Goal: Task Accomplishment & Management: Use online tool/utility

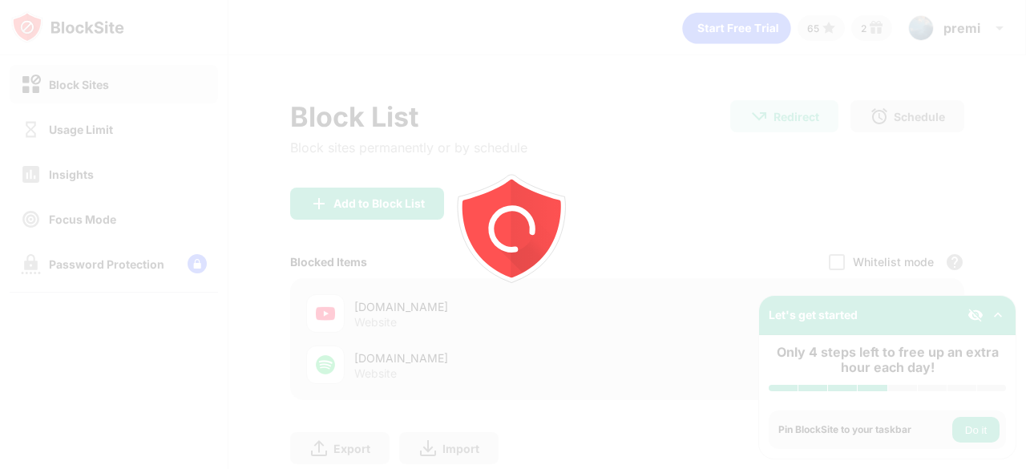
click at [552, 129] on icon "animation" at bounding box center [513, 235] width 288 height 288
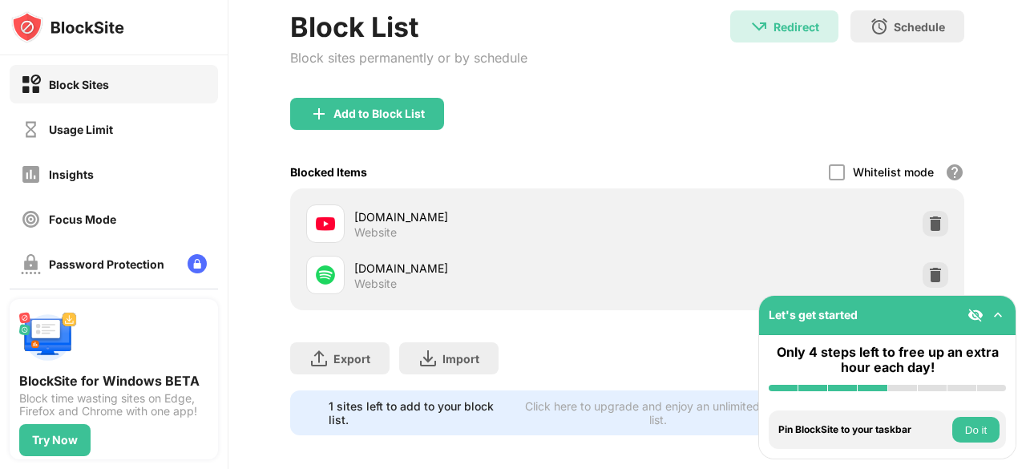
scroll to position [112, 0]
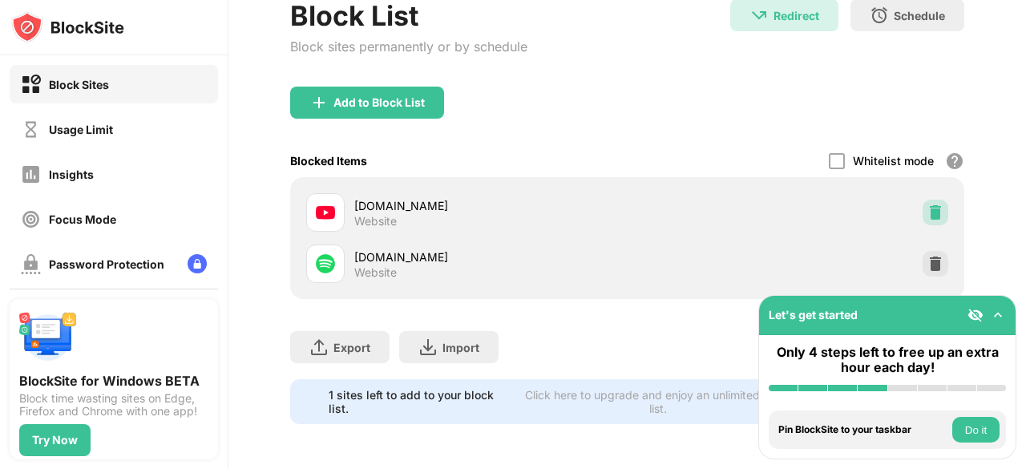
click at [933, 199] on div at bounding box center [935, 212] width 26 height 26
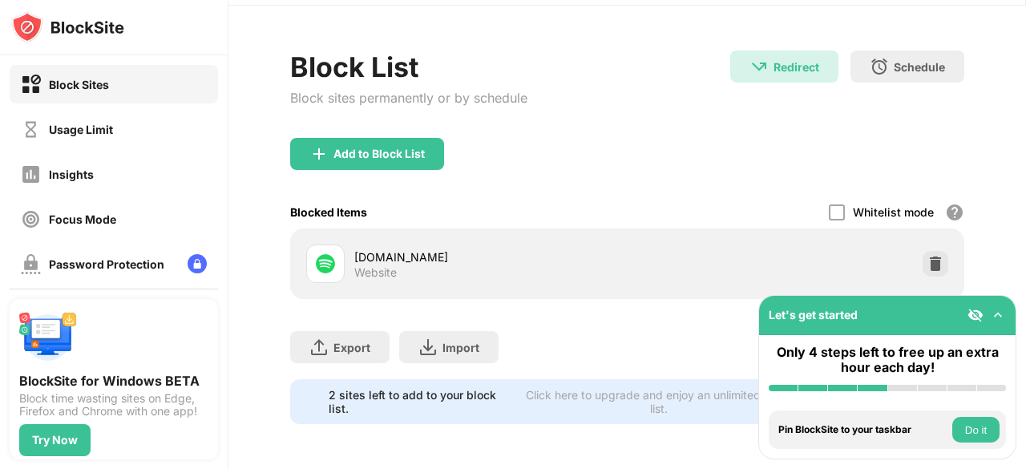
scroll to position [61, 0]
click at [359, 148] on div "Add to Block List" at bounding box center [367, 154] width 154 height 32
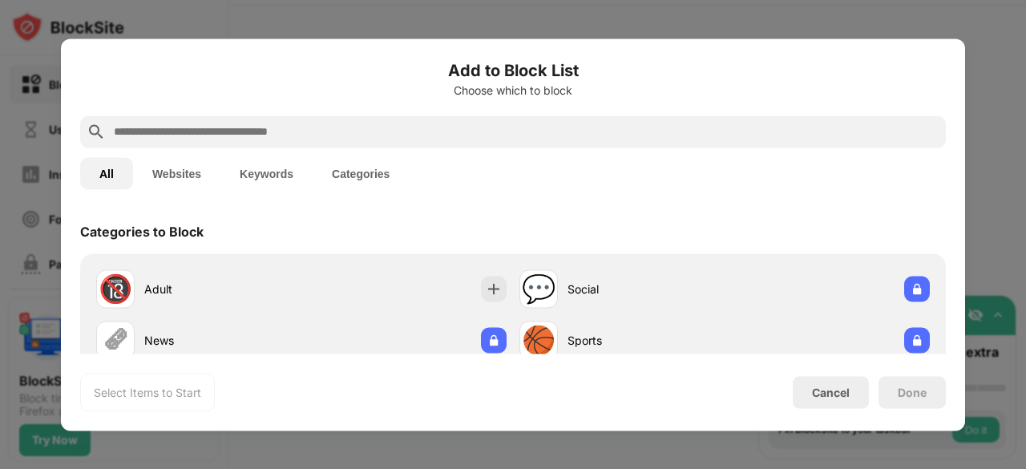
click at [370, 131] on input "text" at bounding box center [525, 131] width 827 height 19
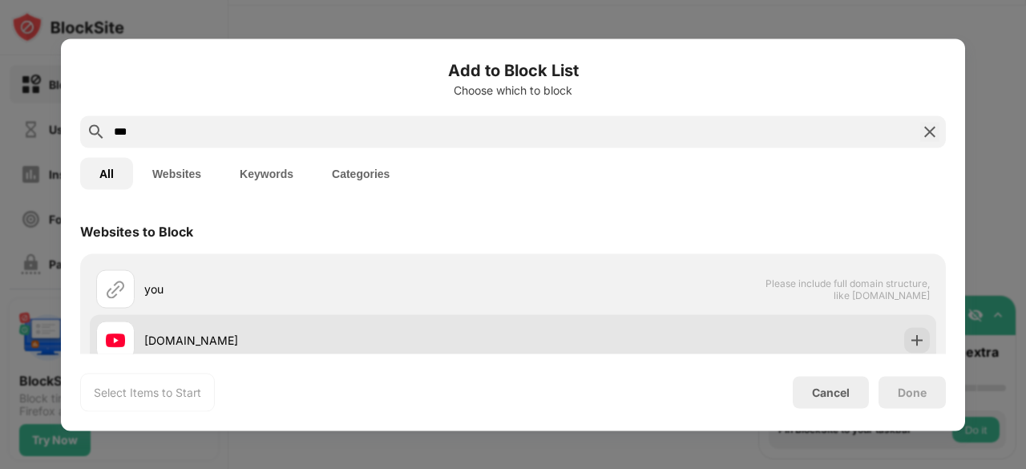
type input "***"
click at [244, 350] on div "[DOMAIN_NAME]" at bounding box center [304, 339] width 417 height 38
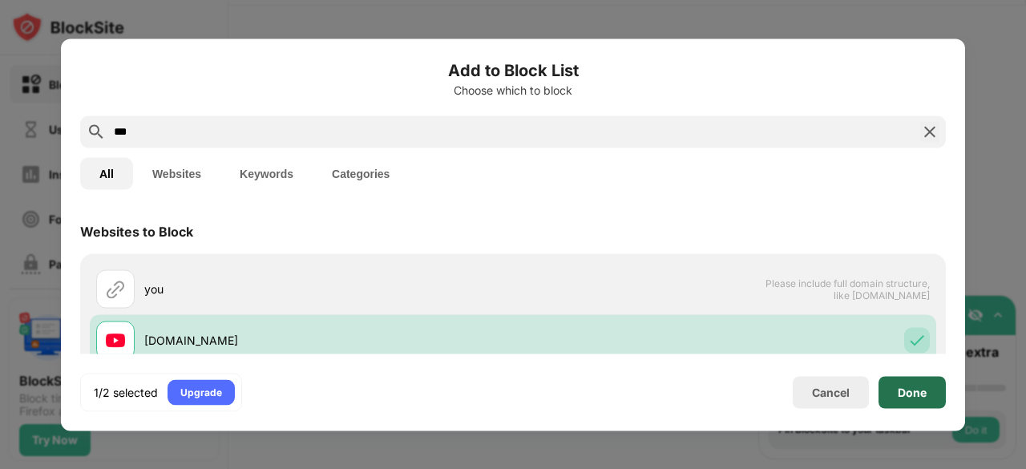
click at [897, 384] on div "Done" at bounding box center [911, 392] width 67 height 32
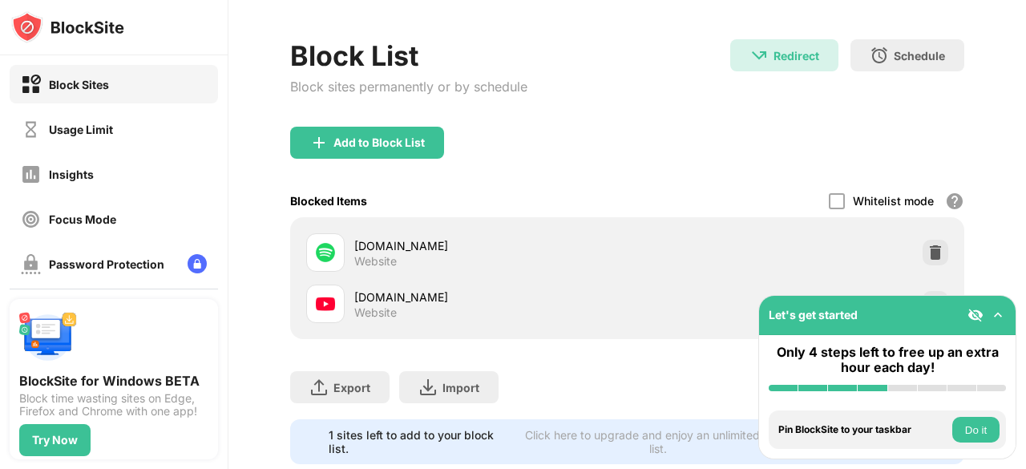
scroll to position [112, 0]
